Goal: Task Accomplishment & Management: Use online tool/utility

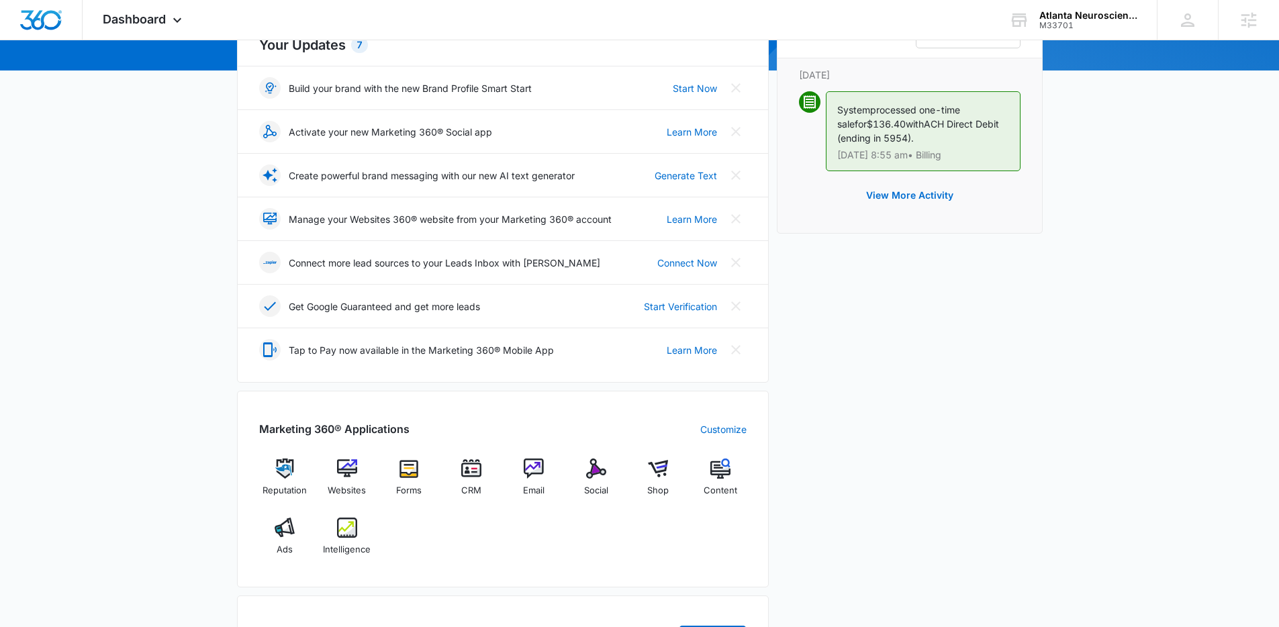
scroll to position [470, 0]
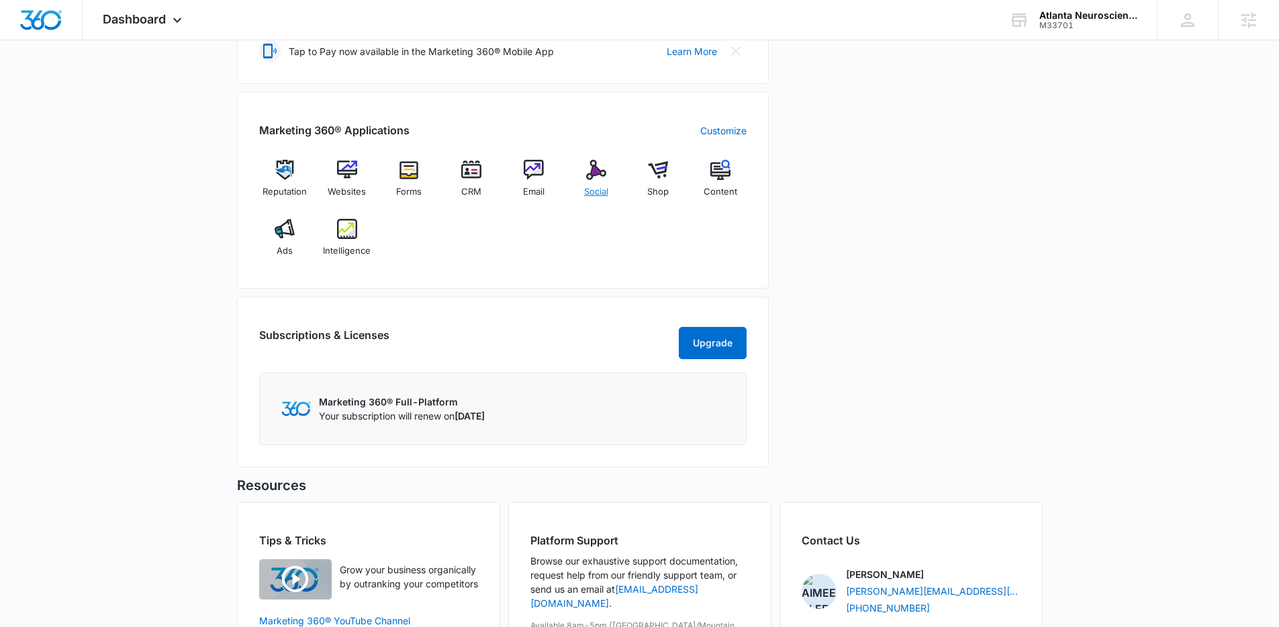
click at [586, 191] on span "Social" at bounding box center [596, 191] width 24 height 13
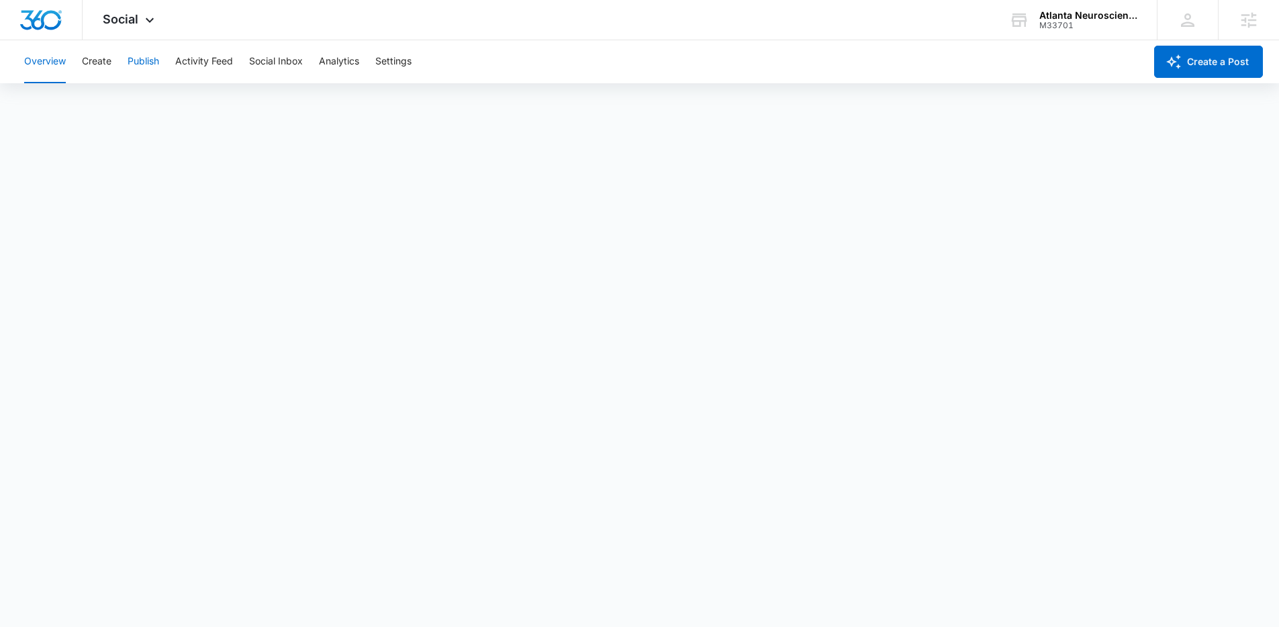
click at [156, 58] on button "Publish" at bounding box center [144, 61] width 32 height 43
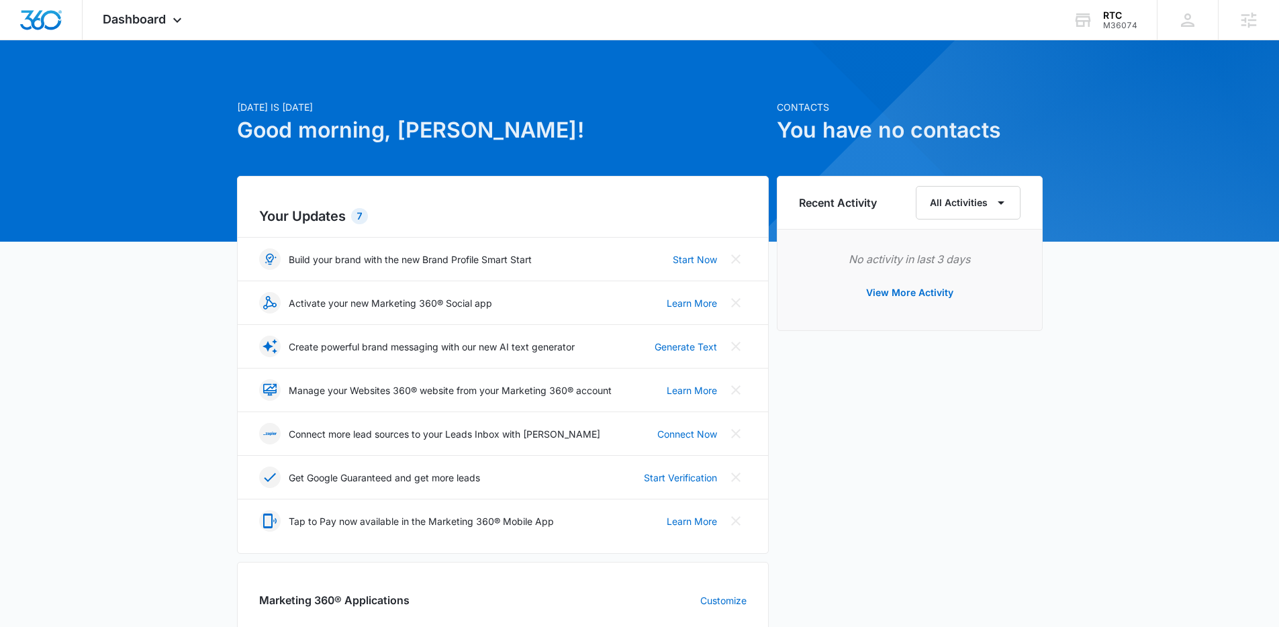
scroll to position [469, 0]
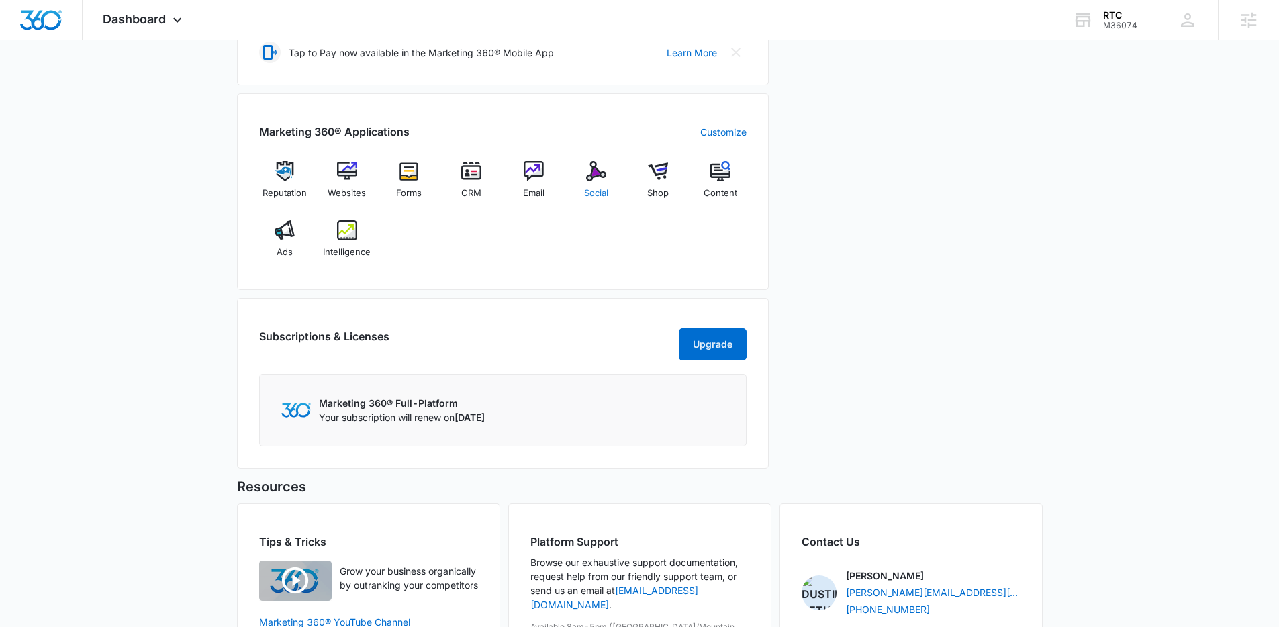
click at [589, 178] on img at bounding box center [596, 171] width 20 height 20
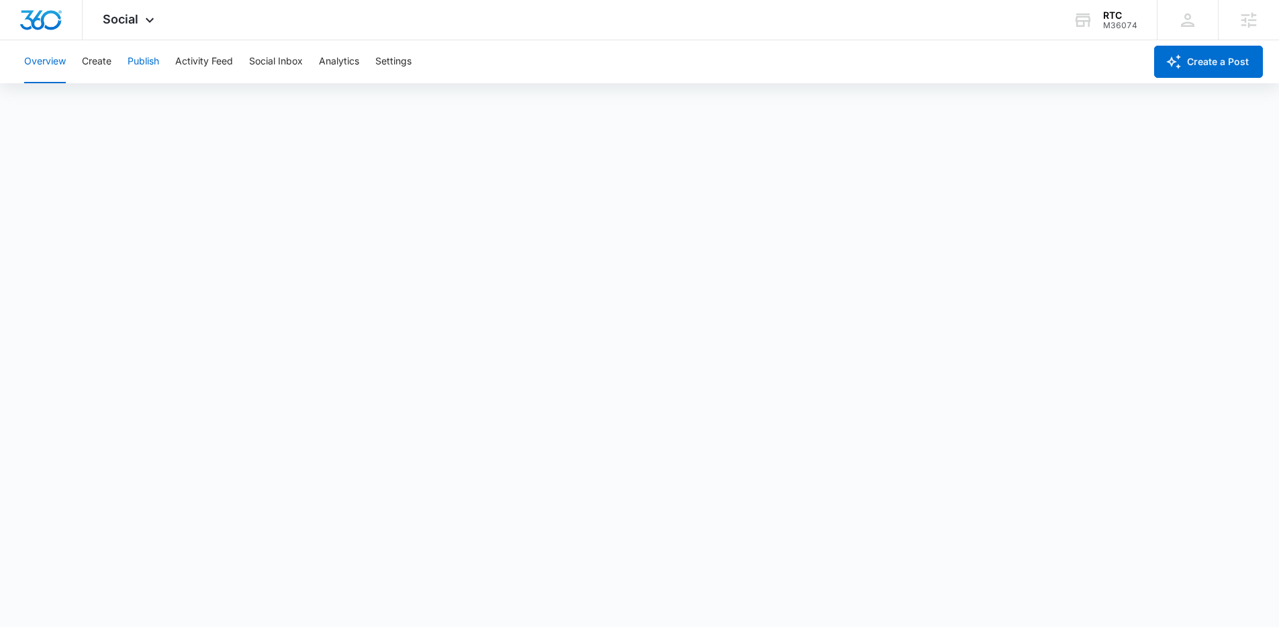
click at [146, 54] on button "Publish" at bounding box center [144, 61] width 32 height 43
